Goal: Task Accomplishment & Management: Use online tool/utility

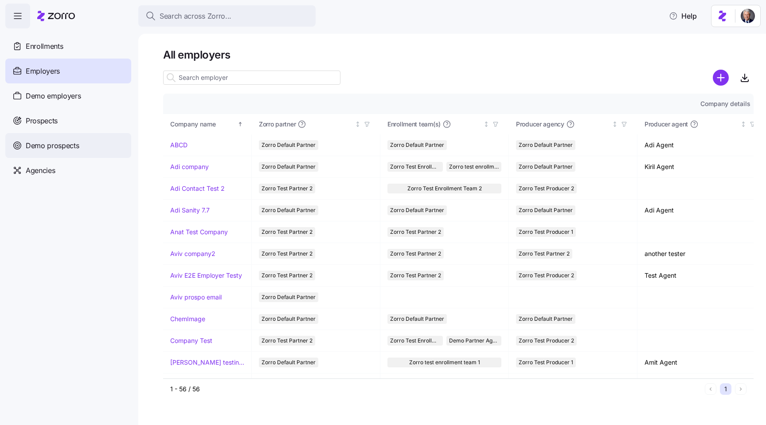
click at [63, 144] on span "Demo prospects" at bounding box center [53, 145] width 54 height 11
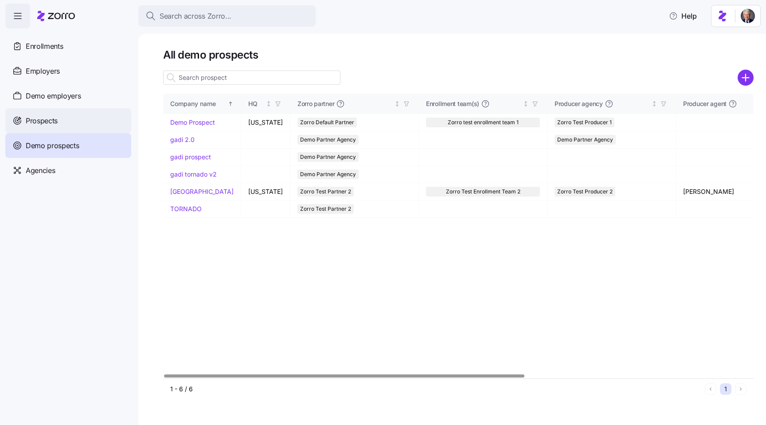
click at [51, 126] on div "Prospects" at bounding box center [68, 120] width 126 height 25
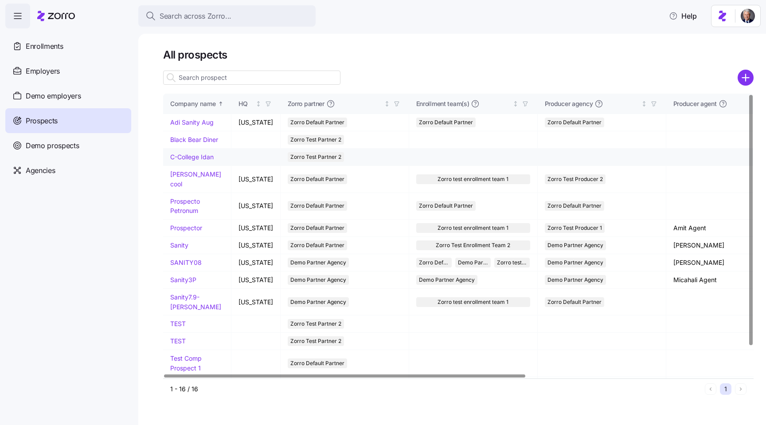
click at [196, 156] on link "C-College Idan" at bounding box center [191, 157] width 43 height 8
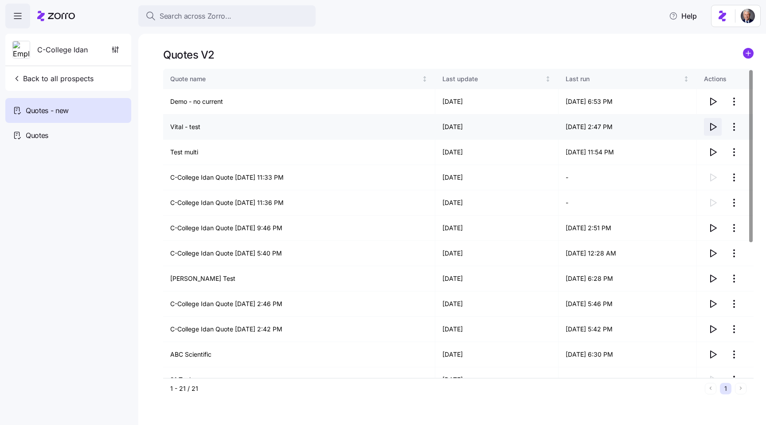
click at [715, 128] on icon "button" at bounding box center [714, 126] width 6 height 7
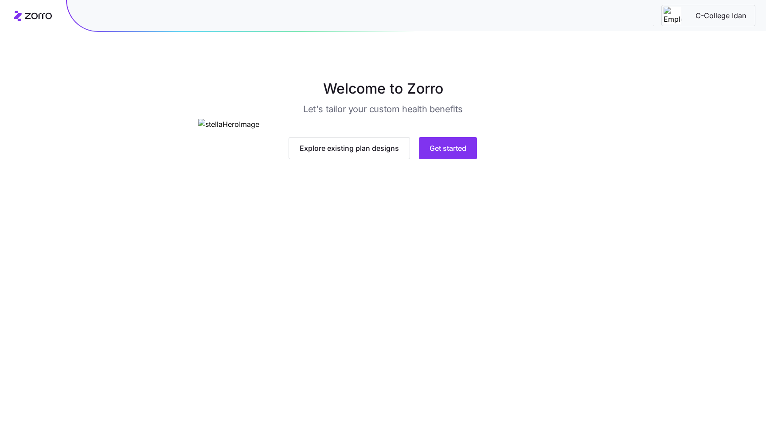
click at [528, 374] on main "Welcome to Zorro Let's tailor your custom health benefits Explore existing plan…" at bounding box center [383, 212] width 766 height 425
click at [540, 159] on div "Explore existing plan designs Get started" at bounding box center [382, 148] width 369 height 22
click at [447, 153] on span "Get started" at bounding box center [448, 148] width 37 height 11
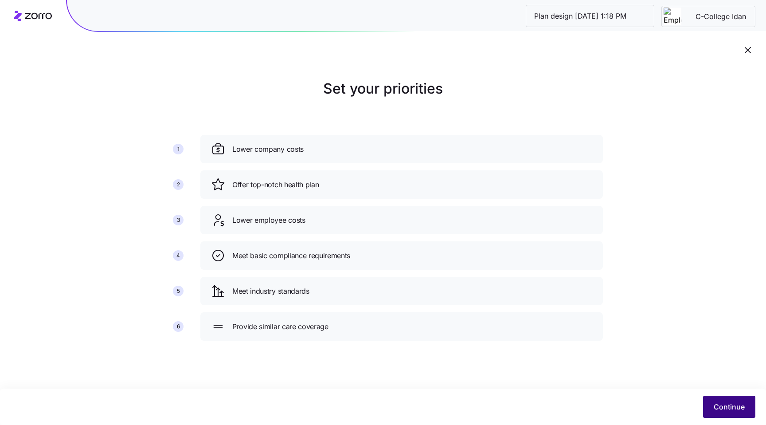
click at [717, 406] on span "Continue" at bounding box center [729, 406] width 31 height 11
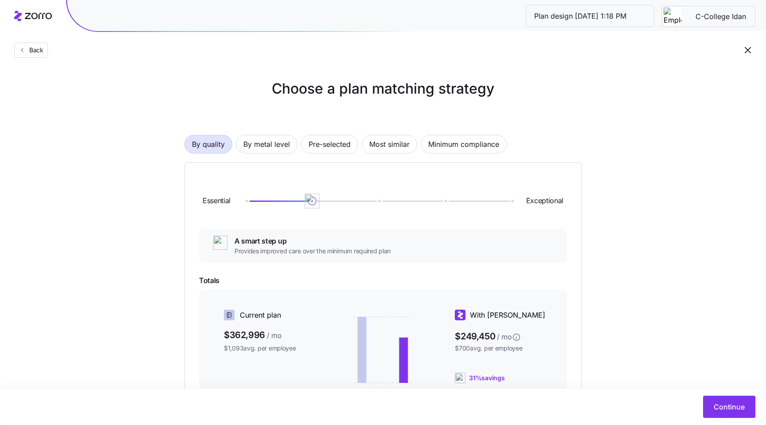
drag, startPoint x: 310, startPoint y: 206, endPoint x: 311, endPoint y: 216, distance: 10.7
click at [311, 216] on div "Essential Exceptional" at bounding box center [383, 201] width 368 height 48
click at [267, 137] on span "By metal level" at bounding box center [266, 144] width 47 height 18
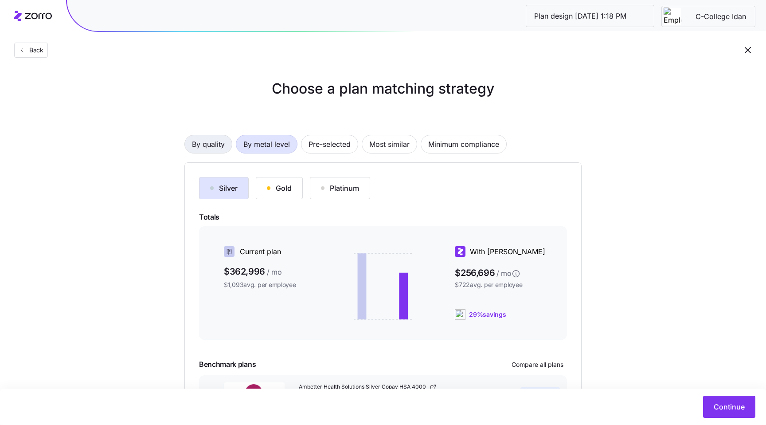
click at [190, 152] on button "By quality" at bounding box center [208, 144] width 48 height 19
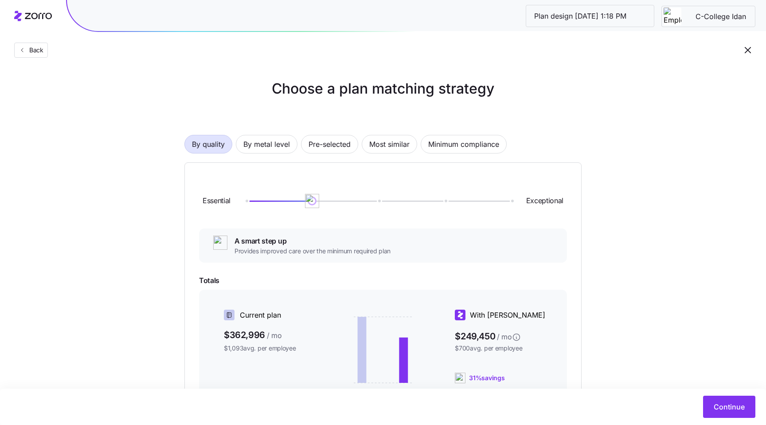
click at [246, 200] on div at bounding box center [378, 200] width 265 height 1
click at [396, 199] on div at bounding box center [378, 200] width 265 height 5
click at [434, 206] on div "Essential Exceptional" at bounding box center [383, 201] width 368 height 48
click at [255, 147] on span "By metal level" at bounding box center [266, 144] width 47 height 18
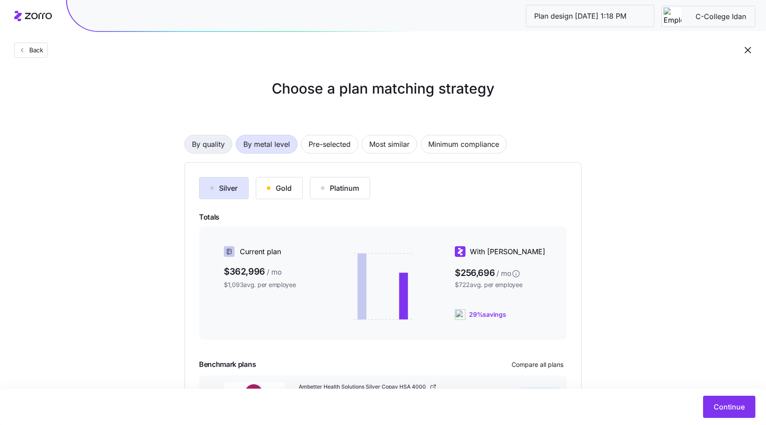
click at [213, 145] on span "By quality" at bounding box center [208, 144] width 33 height 18
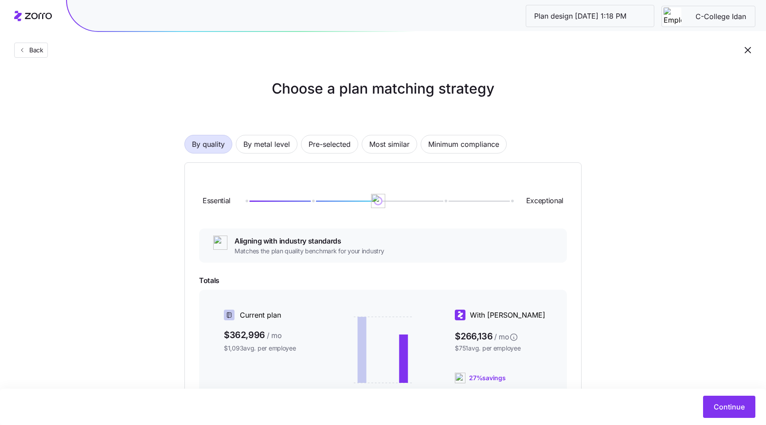
click at [511, 199] on div at bounding box center [378, 200] width 265 height 5
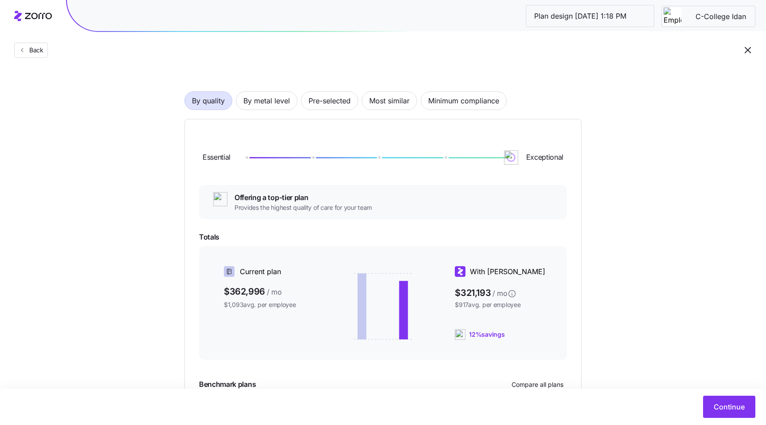
scroll to position [24, 0]
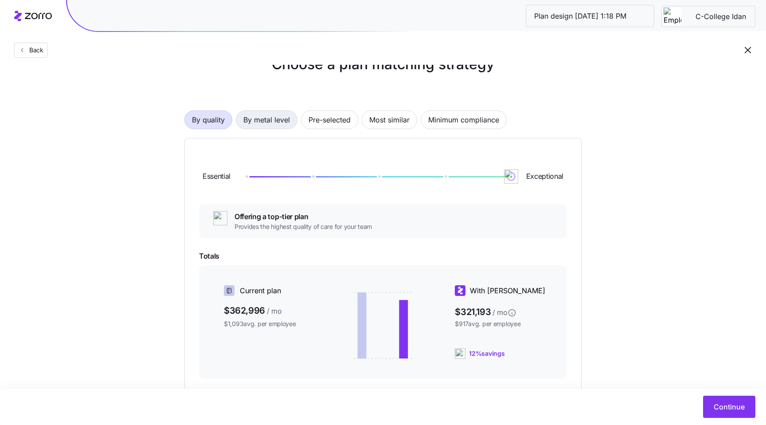
click at [269, 118] on span "By metal level" at bounding box center [266, 120] width 47 height 18
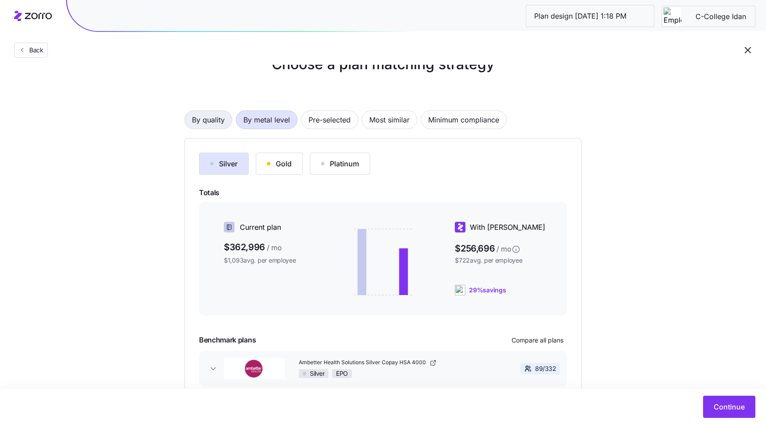
click at [215, 113] on span "By quality" at bounding box center [208, 120] width 33 height 18
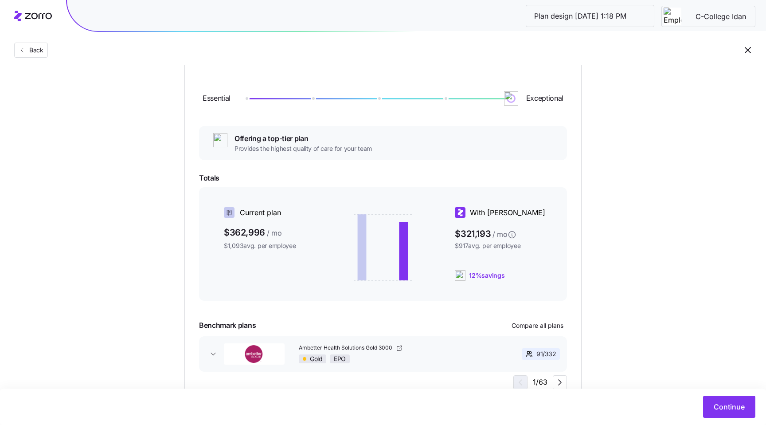
scroll to position [138, 0]
